Goal: Transaction & Acquisition: Book appointment/travel/reservation

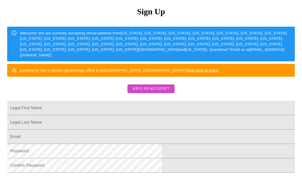
scroll to position [59, 0]
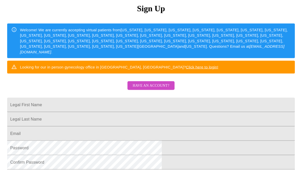
click at [193, 112] on input "Legal First Name" at bounding box center [151, 105] width 288 height 14
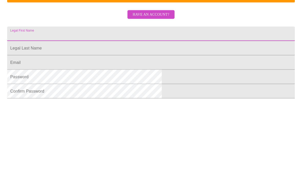
type input "[PERSON_NAME]"
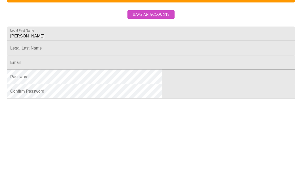
scroll to position [121, 0]
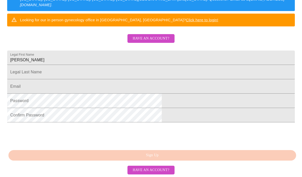
click at [184, 74] on input "Legal First Name" at bounding box center [151, 72] width 288 height 14
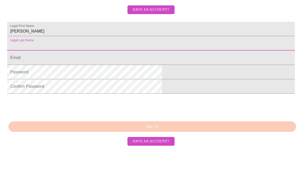
type input "[PERSON_NAME]"
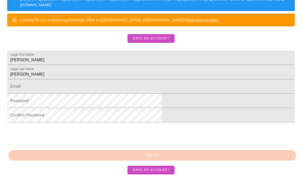
click at [183, 91] on input "Legal First Name" at bounding box center [151, 86] width 288 height 14
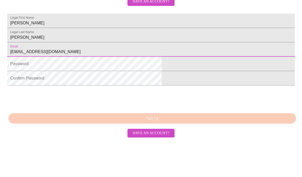
type input "[EMAIL_ADDRESS][DOMAIN_NAME]"
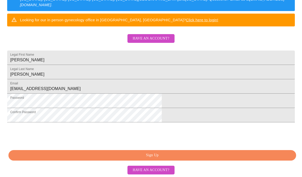
click at [185, 158] on span "Sign Up" at bounding box center [152, 155] width 276 height 6
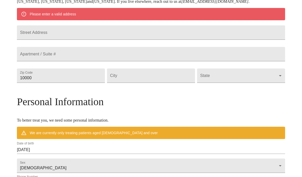
scroll to position [101, 0]
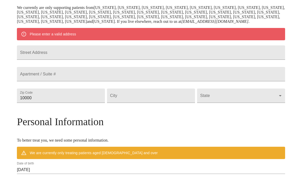
click at [183, 60] on input "Street Address" at bounding box center [151, 52] width 268 height 14
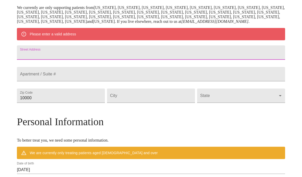
type input "[STREET_ADDRESS]"
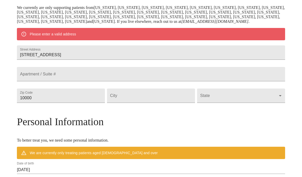
click at [107, 81] on input "Street Address" at bounding box center [151, 74] width 268 height 14
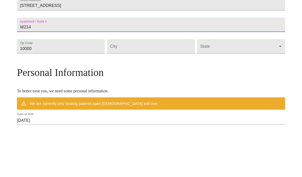
type input "W214"
click at [147, 45] on input "[STREET_ADDRESS]" at bounding box center [151, 52] width 268 height 14
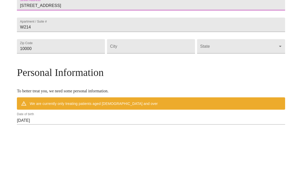
type input "[STREET_ADDRESS]"
click at [159, 88] on input "Street Address" at bounding box center [151, 95] width 88 height 14
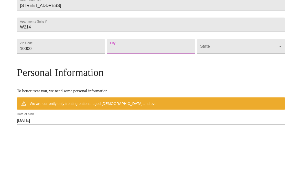
type input "[GEOGRAPHIC_DATA]"
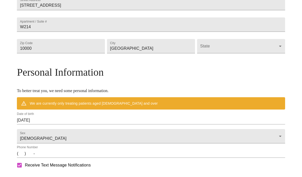
click at [90, 53] on input "10000" at bounding box center [61, 46] width 88 height 14
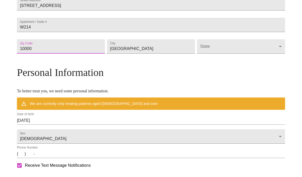
click at [214, 74] on body "MyMenopauseRx Welcome to MyMenopauseRx Since it's your first time here, you'll …" at bounding box center [151, 53] width 298 height 404
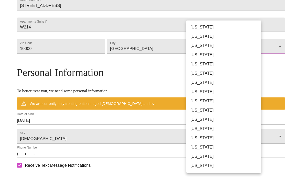
scroll to position [151, 0]
click at [201, 103] on li "[US_STATE]" at bounding box center [223, 100] width 75 height 9
type input "[US_STATE]"
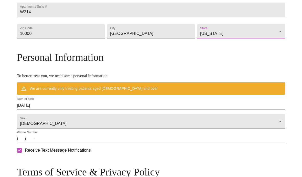
click at [75, 38] on input "10000" at bounding box center [61, 31] width 88 height 14
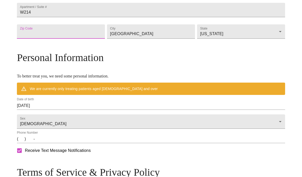
type input "32608"
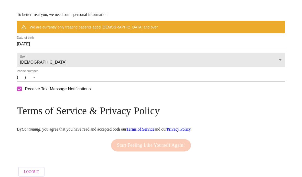
scroll to position [213, 0]
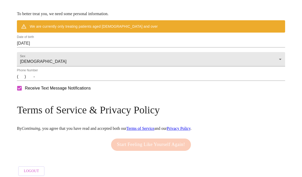
click at [103, 47] on input "[DATE]" at bounding box center [151, 43] width 268 height 8
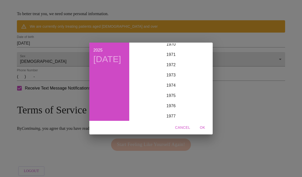
scroll to position [732, 0]
click at [172, 110] on div "1976" at bounding box center [170, 105] width 79 height 10
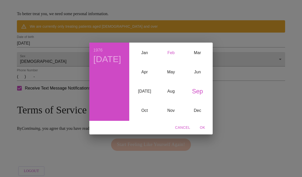
click at [170, 63] on div "Feb" at bounding box center [171, 52] width 26 height 19
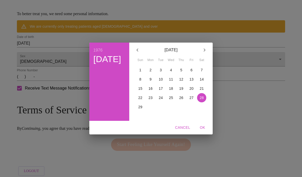
click at [191, 82] on p "13" at bounding box center [192, 79] width 4 height 5
click at [201, 131] on span "OK" at bounding box center [202, 127] width 12 height 6
type input "[DATE]"
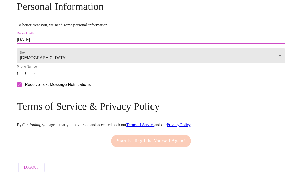
click at [101, 77] on input "(   )    -" at bounding box center [151, 73] width 268 height 8
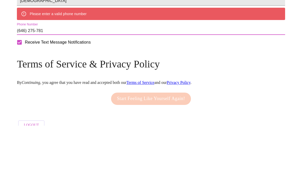
type input "[PHONE_NUMBER]"
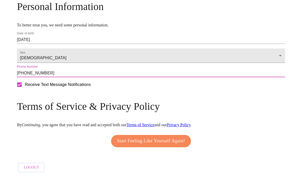
click at [170, 145] on span "Start Feeling Like Yourself Again!" at bounding box center [151, 141] width 68 height 8
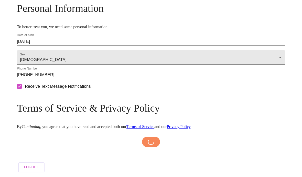
scroll to position [206, 0]
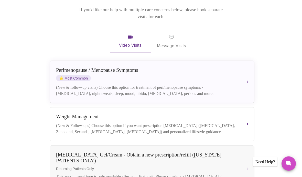
scroll to position [71, 0]
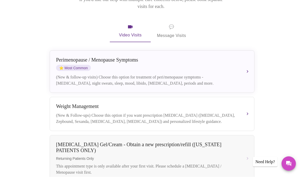
click at [249, 62] on button "[MEDICAL_DATA] / Menopause Symptoms ⭐ Most Common (New & follow-up visits) Choo…" at bounding box center [152, 71] width 205 height 42
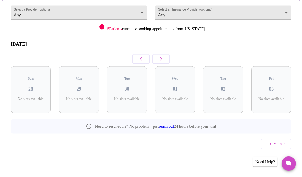
scroll to position [30, 0]
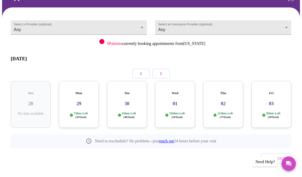
click at [79, 101] on h3 "29" at bounding box center [79, 104] width 32 height 6
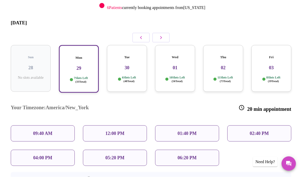
scroll to position [67, 0]
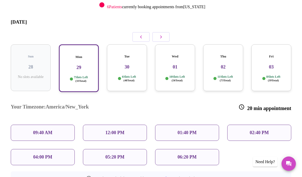
click at [125, 154] on p "05:20 PM" at bounding box center [115, 156] width 19 height 5
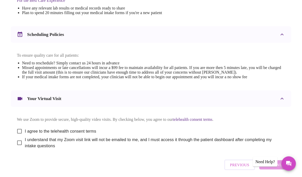
scroll to position [170, 0]
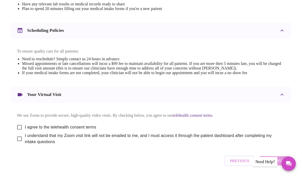
click at [17, 131] on input "I agree to the telehealth consent terms" at bounding box center [19, 127] width 11 height 11
checkbox input "true"
click at [18, 141] on input "I understand that my Zoom visit link will not be emailed to me, and I must acce…" at bounding box center [19, 138] width 11 height 11
checkbox input "true"
click at [279, 164] on span "Continue" at bounding box center [275, 160] width 20 height 7
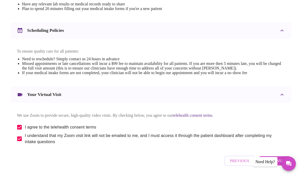
scroll to position [15, 0]
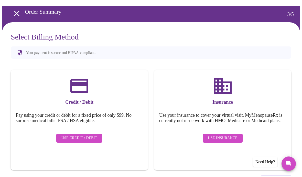
click at [225, 140] on span "Use Insurance" at bounding box center [222, 138] width 29 height 6
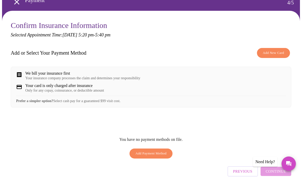
scroll to position [34, 0]
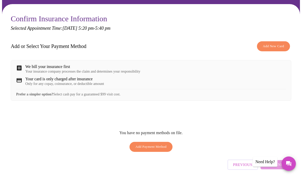
click at [150, 150] on span "Add Payment Method" at bounding box center [151, 147] width 31 height 6
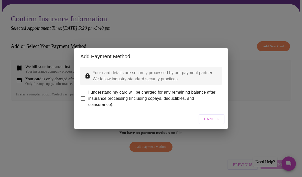
click at [81, 104] on input "I understand my card will be charged for any remaining balance after insurance …" at bounding box center [83, 98] width 11 height 11
checkbox input "true"
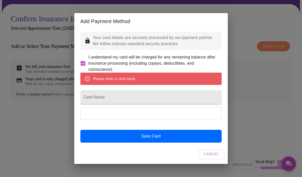
click at [120, 104] on input "Card Name" at bounding box center [150, 97] width 141 height 14
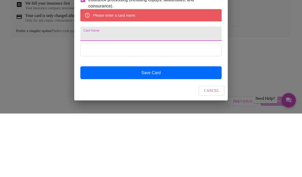
type input "[PERSON_NAME]"
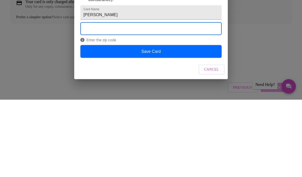
click at [167, 122] on button "Save Card" at bounding box center [150, 128] width 141 height 13
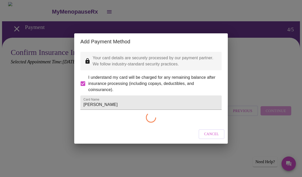
scroll to position [0, 0]
checkbox input "false"
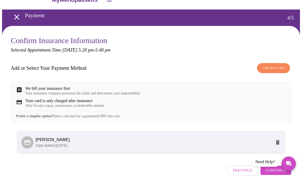
scroll to position [20, 0]
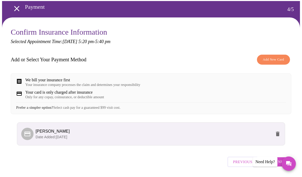
click at [278, 165] on span "Continue" at bounding box center [276, 161] width 20 height 7
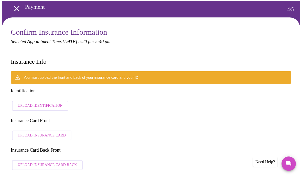
click at [49, 102] on span "Upload Identification" at bounding box center [40, 105] width 45 height 6
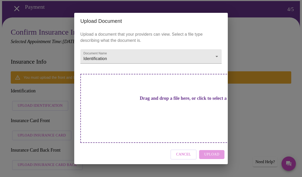
click at [167, 101] on h3 "Drag and drop a file here, or click to select a file" at bounding box center [186, 98] width 141 height 5
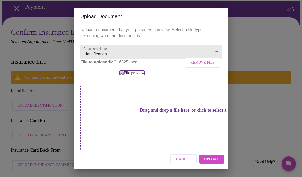
click at [214, 162] on span "Upload" at bounding box center [211, 159] width 15 height 6
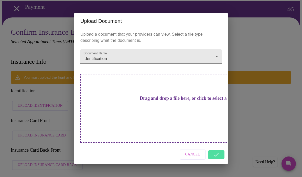
click at [218, 157] on div "Cancel" at bounding box center [151, 154] width 154 height 19
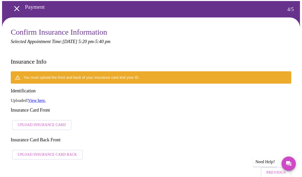
click at [54, 122] on span "Upload Insurance Card" at bounding box center [42, 125] width 48 height 6
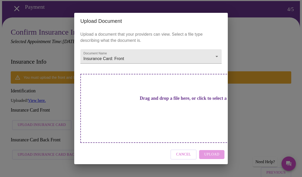
click at [171, 101] on h3 "Drag and drop a file here, or click to select a file" at bounding box center [186, 98] width 141 height 5
click at [163, 101] on h3 "Drag and drop a file here, or click to select a file" at bounding box center [186, 98] width 141 height 5
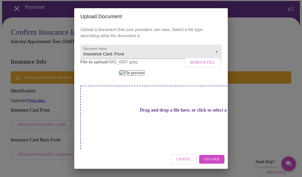
click at [216, 162] on span "Upload" at bounding box center [211, 159] width 15 height 6
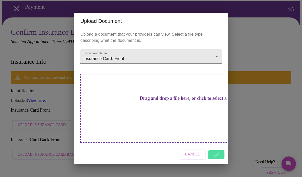
click at [221, 156] on div "Cancel" at bounding box center [151, 154] width 154 height 19
click at [250, 104] on div "Upload Document Upload a document that your providers can view. Select a file t…" at bounding box center [151, 88] width 302 height 177
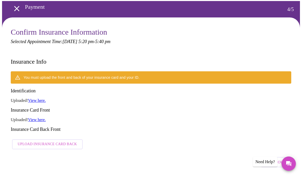
click at [61, 141] on span "Upload Insurance Card Back" at bounding box center [47, 144] width 59 height 6
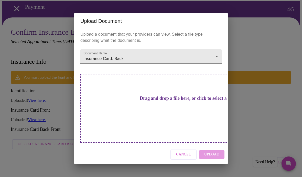
click at [178, 101] on h3 "Drag and drop a file here, or click to select a file" at bounding box center [186, 98] width 141 height 5
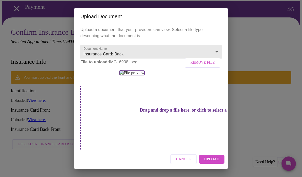
click at [217, 162] on span "Upload" at bounding box center [211, 159] width 15 height 6
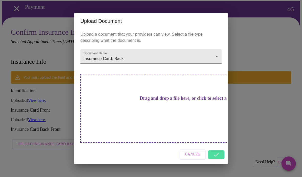
click at [218, 157] on div "Cancel" at bounding box center [151, 154] width 154 height 19
click at [255, 110] on div "Upload Document Upload a document that your providers can view. Select a file t…" at bounding box center [151, 88] width 302 height 177
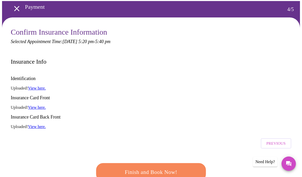
click at [168, 167] on span "Finish and Book Now!" at bounding box center [151, 172] width 98 height 10
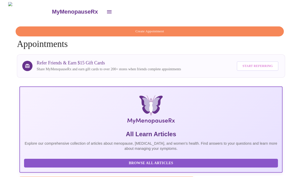
click at [107, 10] on icon "open drawer" at bounding box center [109, 11] width 5 height 3
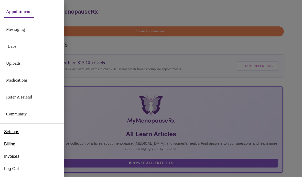
click at [18, 30] on link "Messaging" at bounding box center [15, 29] width 19 height 7
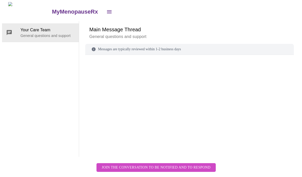
scroll to position [19, 0]
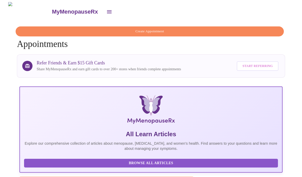
click at [107, 10] on icon "open drawer" at bounding box center [109, 11] width 5 height 3
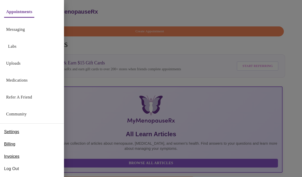
click at [20, 27] on link "Messaging" at bounding box center [15, 29] width 19 height 7
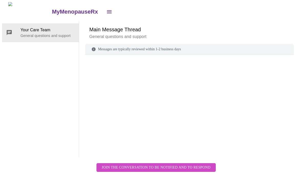
scroll to position [19, 0]
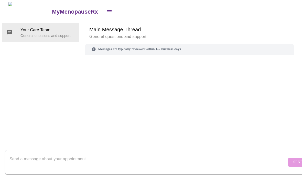
click at [139, 155] on textarea "Send a message about your appointment" at bounding box center [148, 162] width 278 height 16
click at [82, 154] on textarea "I cannot confirm my email" at bounding box center [148, 162] width 278 height 16
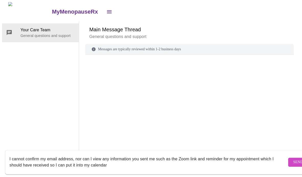
click at [115, 162] on textarea "I cannot confirm my email address, nor can I view any information you sent me s…" at bounding box center [148, 162] width 278 height 16
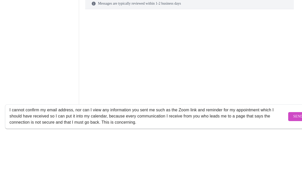
scroll to position [3, 0]
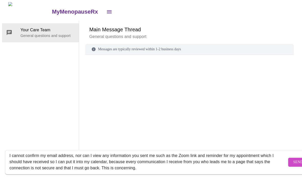
click at [145, 161] on textarea "I cannot confirm my email address, nor can I view any information you sent me s…" at bounding box center [148, 162] width 278 height 16
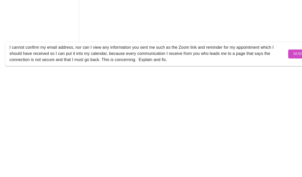
click at [169, 154] on textarea "I cannot confirm my email address, nor can I view any information you sent me s…" at bounding box center [148, 162] width 278 height 16
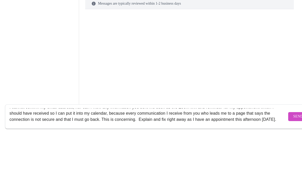
scroll to position [9, 0]
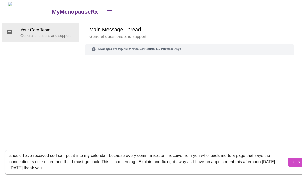
type textarea "I cannot confirm my email address, nor can I view any information you sent me s…"
click at [294, 159] on span "Send" at bounding box center [299, 162] width 10 height 6
